Goal: Information Seeking & Learning: Learn about a topic

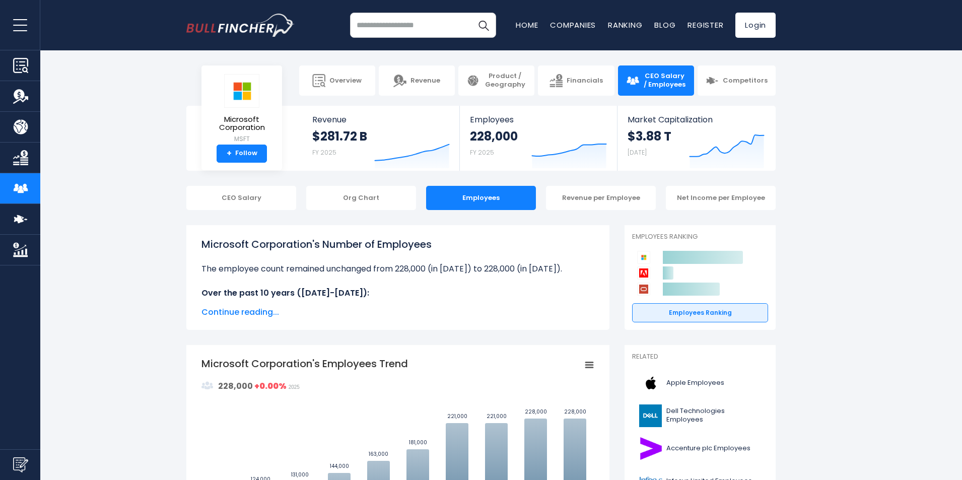
click at [408, 27] on input "search" at bounding box center [423, 25] width 146 height 25
type input "*******"
click at [471, 13] on button "Search" at bounding box center [483, 25] width 25 height 25
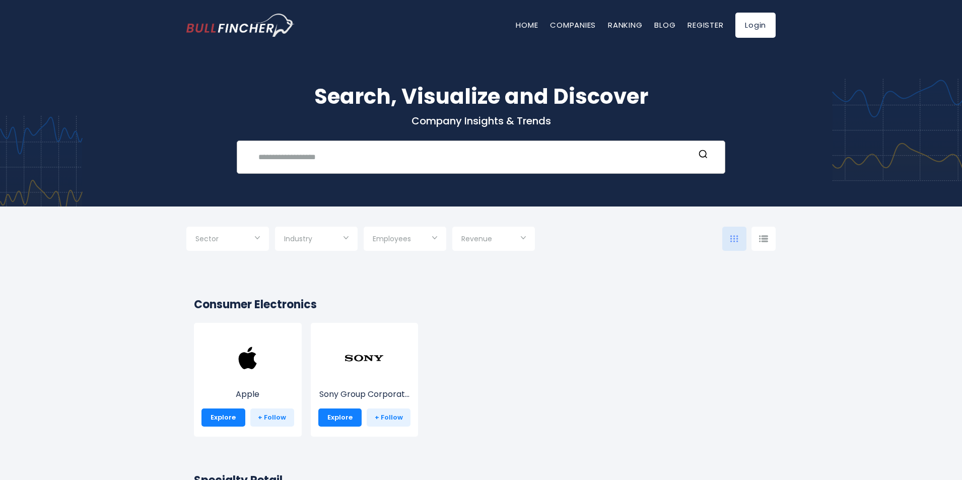
click at [430, 149] on input "text" at bounding box center [473, 157] width 442 height 19
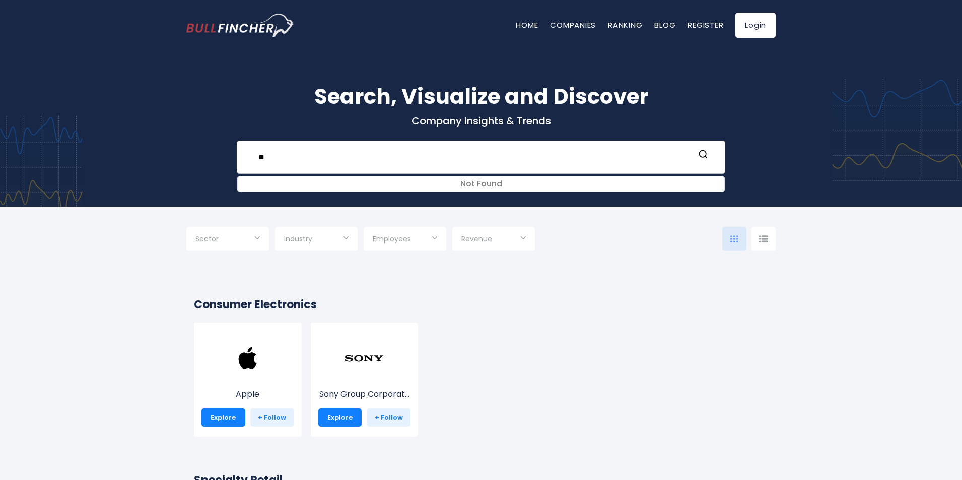
type input "*"
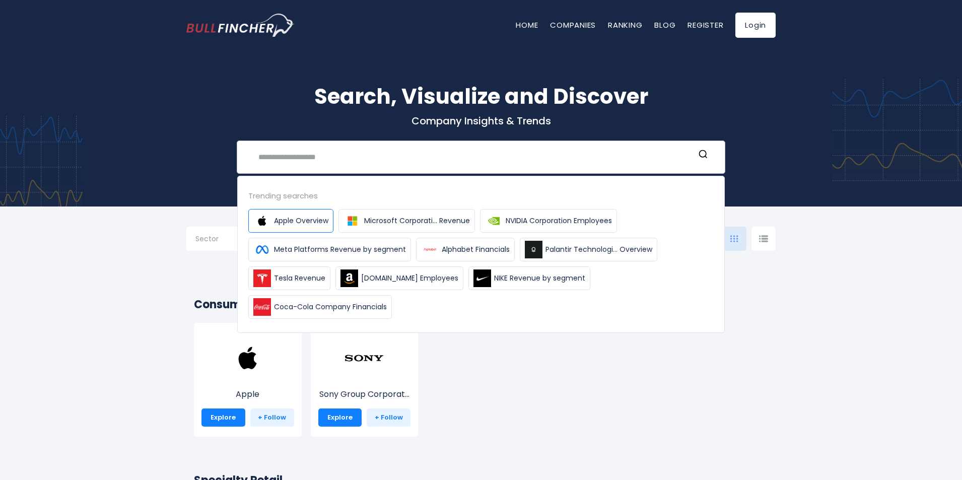
click at [307, 224] on span "Apple Overview" at bounding box center [301, 221] width 54 height 11
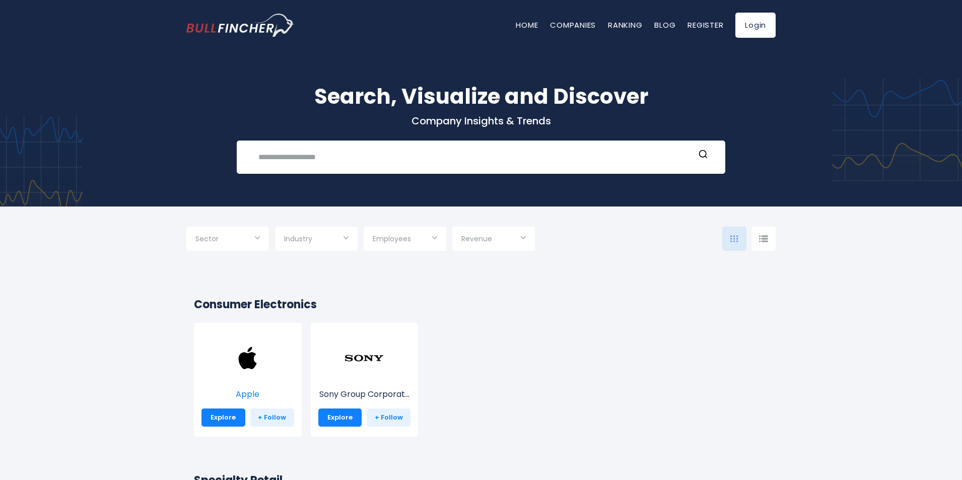
click at [235, 377] on img at bounding box center [248, 358] width 40 height 40
click at [211, 427] on div "Apple Explore + Follow" at bounding box center [248, 380] width 108 height 114
click at [215, 423] on link "Explore" at bounding box center [223, 417] width 44 height 18
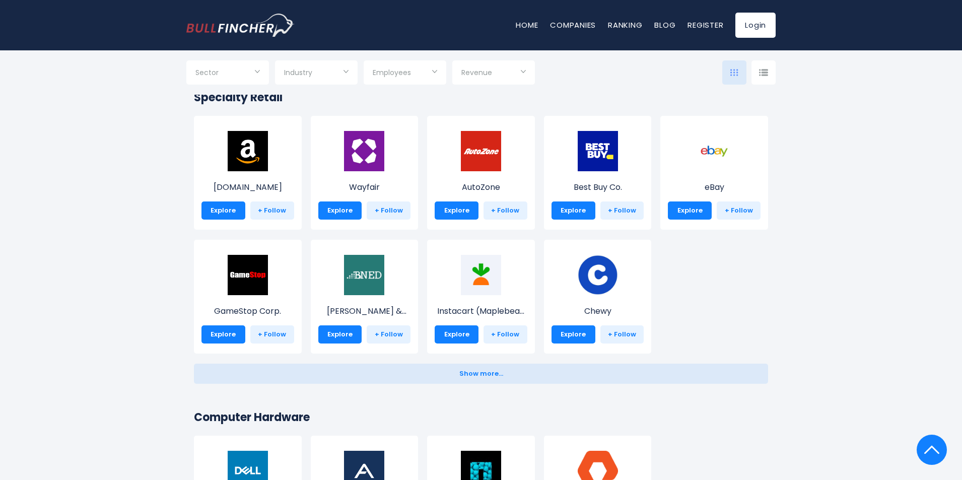
scroll to position [403, 0]
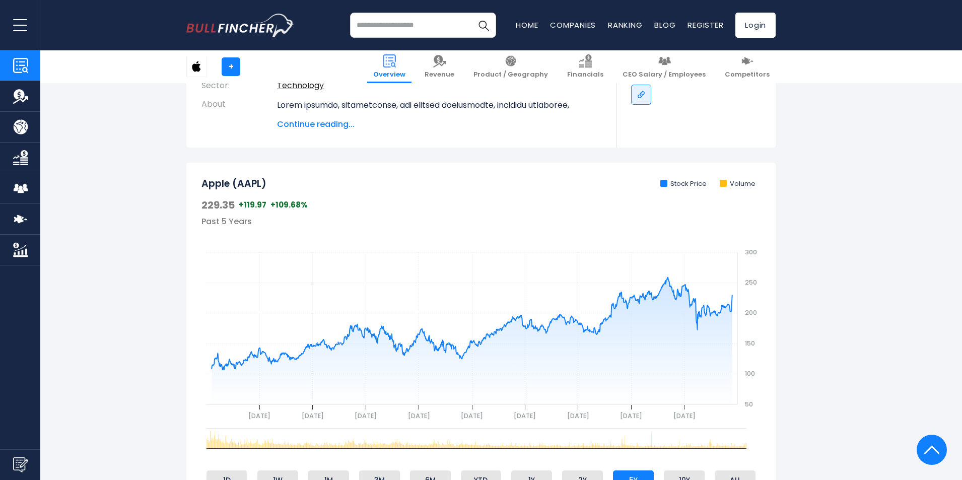
scroll to position [151, 0]
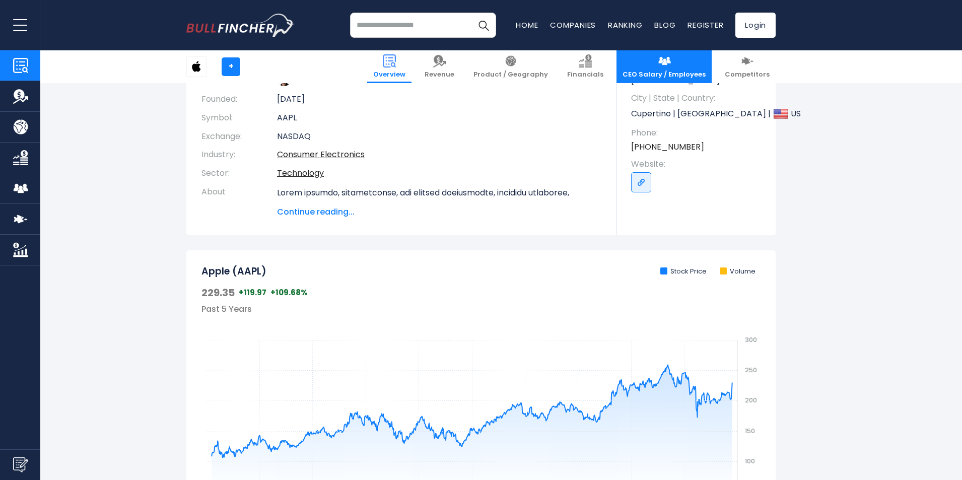
click at [658, 74] on span "CEO Salary / Employees" at bounding box center [664, 75] width 83 height 9
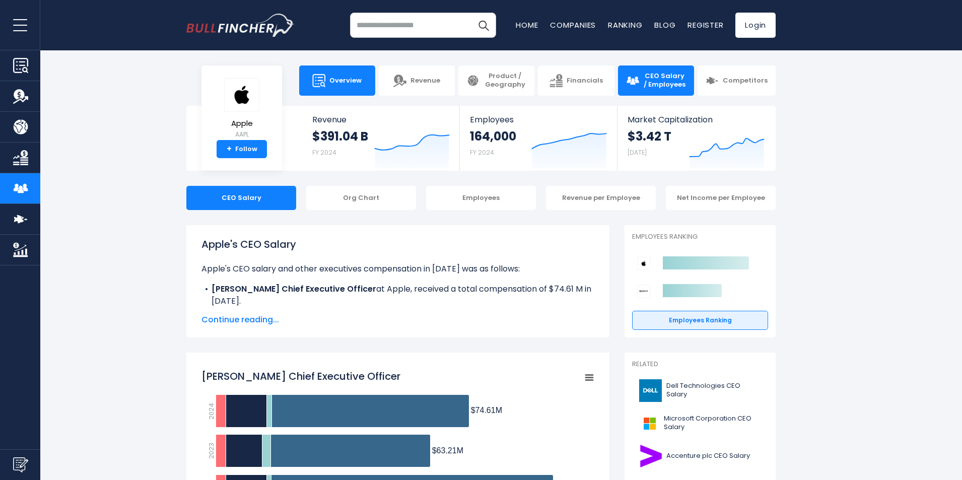
click at [367, 82] on link "Overview" at bounding box center [337, 80] width 76 height 30
click at [359, 77] on span "Overview" at bounding box center [345, 81] width 32 height 9
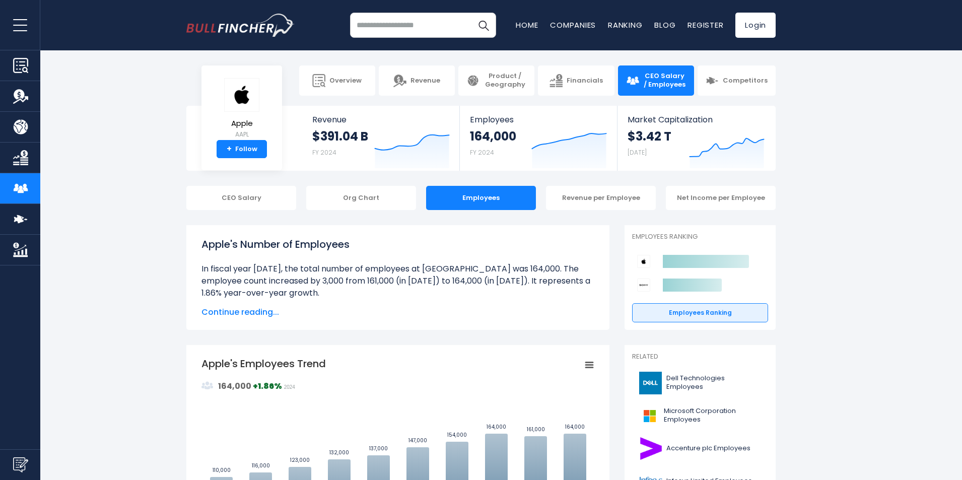
click at [418, 29] on input "search" at bounding box center [423, 25] width 146 height 25
type input "*****"
click at [471, 13] on button "Search" at bounding box center [483, 25] width 25 height 25
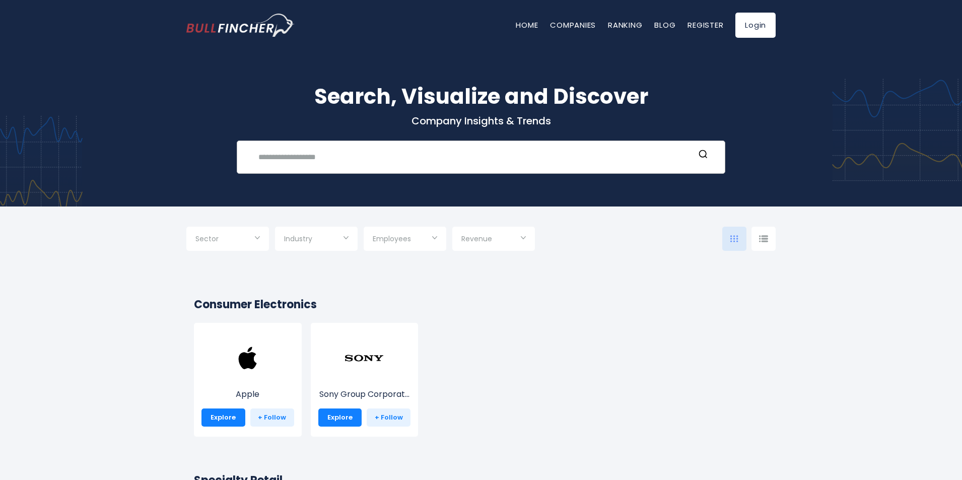
click at [369, 173] on div "Recent searches Trending searches Apple Overview" at bounding box center [481, 157] width 489 height 33
click at [371, 153] on input "text" at bounding box center [473, 157] width 442 height 19
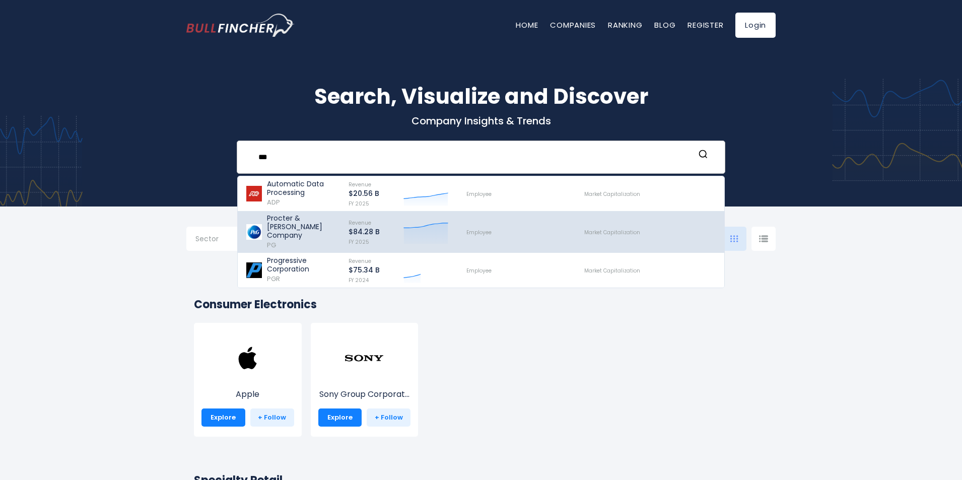
type input "***"
click at [294, 229] on p "Procter & [PERSON_NAME] Company" at bounding box center [303, 227] width 73 height 26
click at [257, 226] on img at bounding box center [254, 232] width 18 height 16
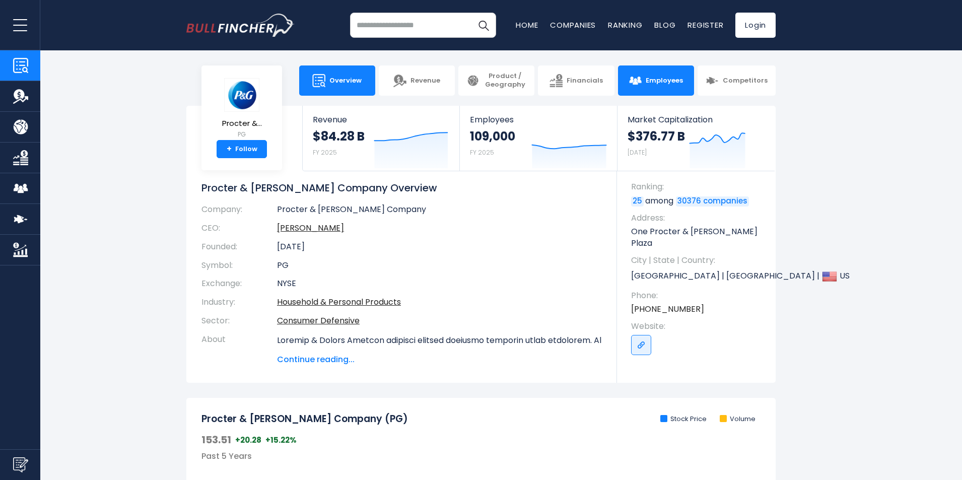
click at [654, 82] on span "Employees" at bounding box center [664, 81] width 37 height 9
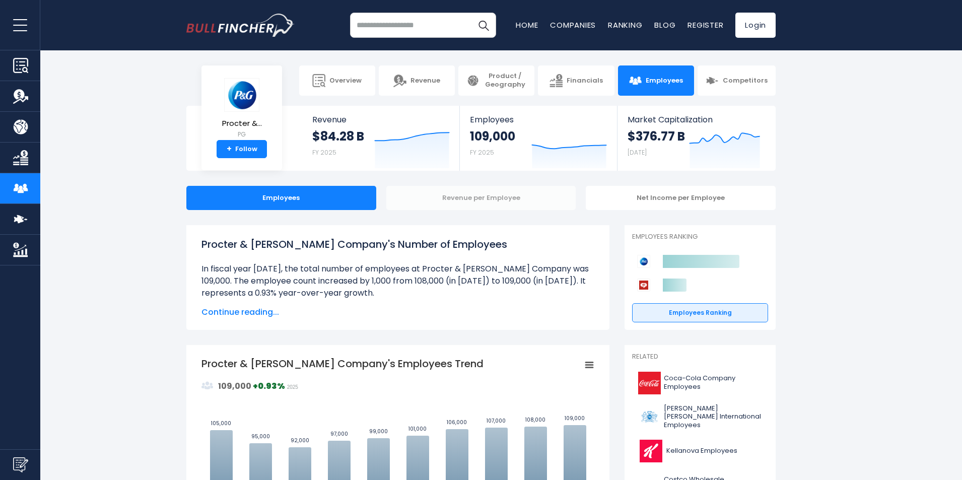
click at [491, 202] on div "Revenue per Employee" at bounding box center [481, 198] width 190 height 24
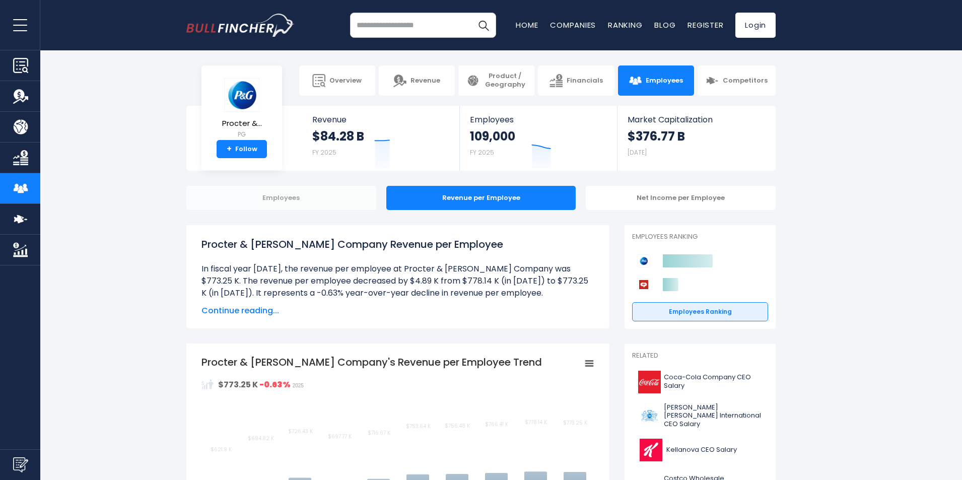
click at [299, 203] on div "Employees" at bounding box center [281, 198] width 190 height 24
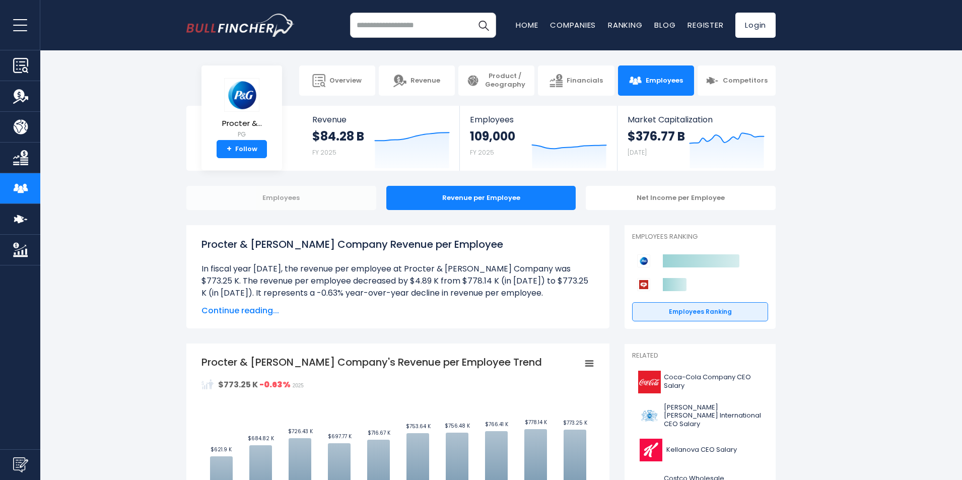
click at [303, 204] on div "Employees" at bounding box center [281, 198] width 190 height 24
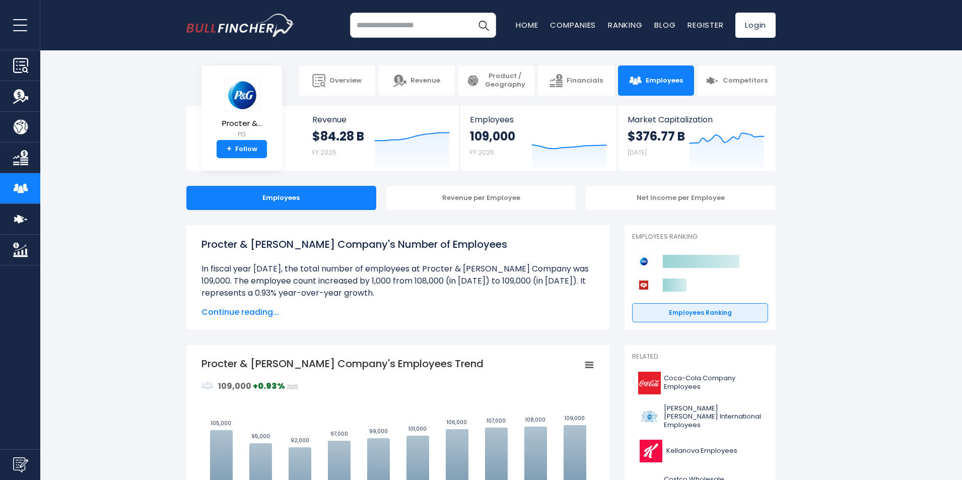
click at [395, 20] on input "search" at bounding box center [423, 25] width 146 height 25
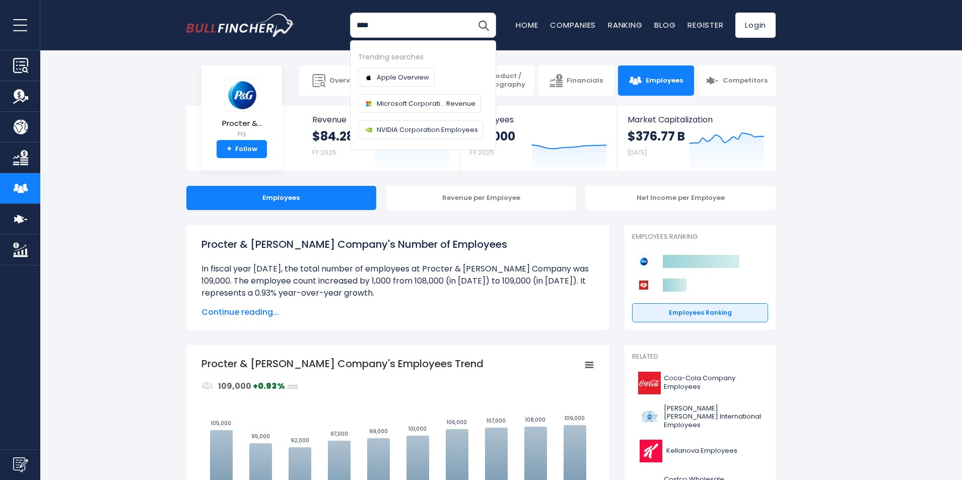
type input "*****"
